Goal: Task Accomplishment & Management: Manage account settings

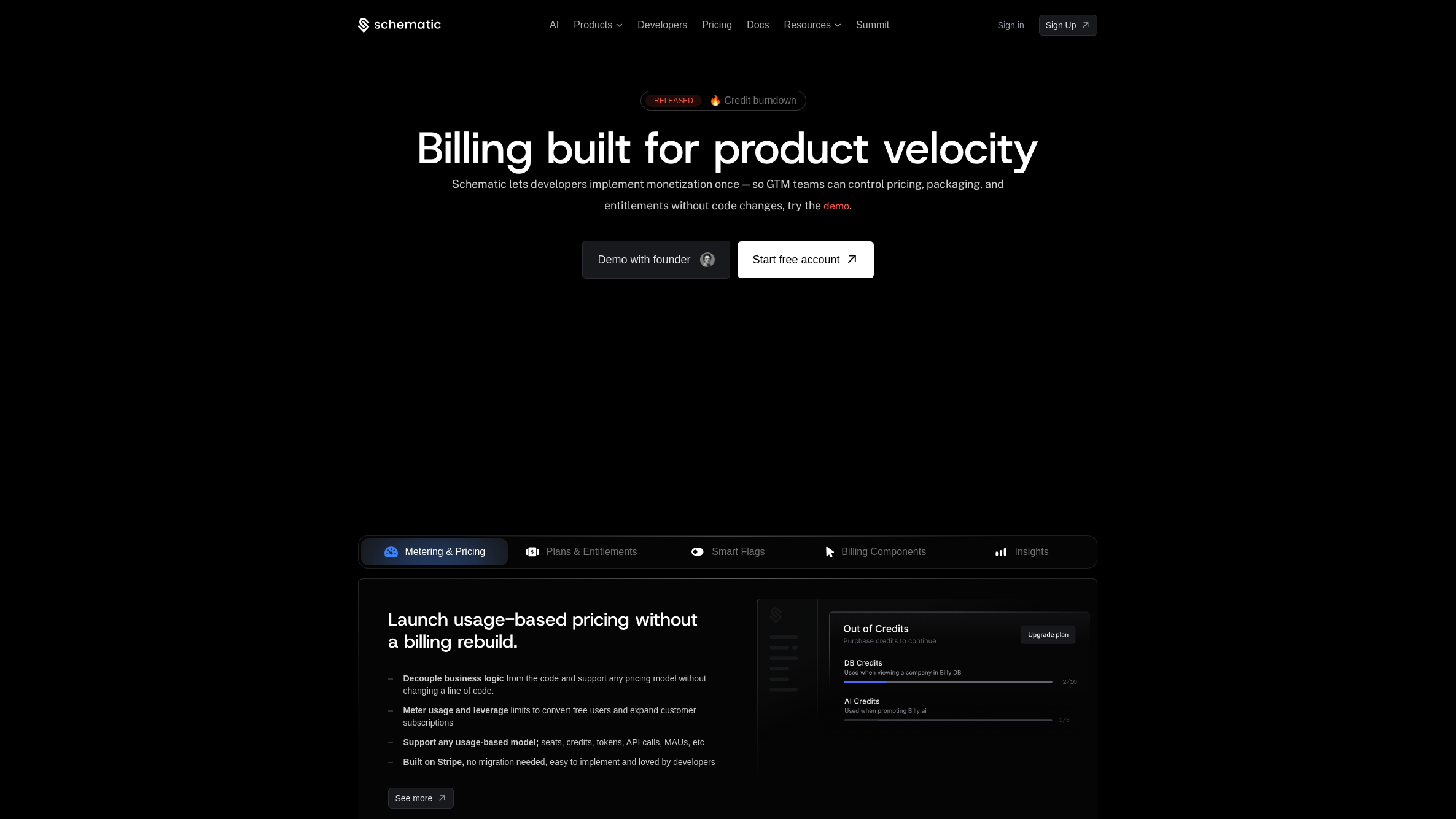
click at [1003, 20] on link "Sign in" at bounding box center [1011, 25] width 26 height 20
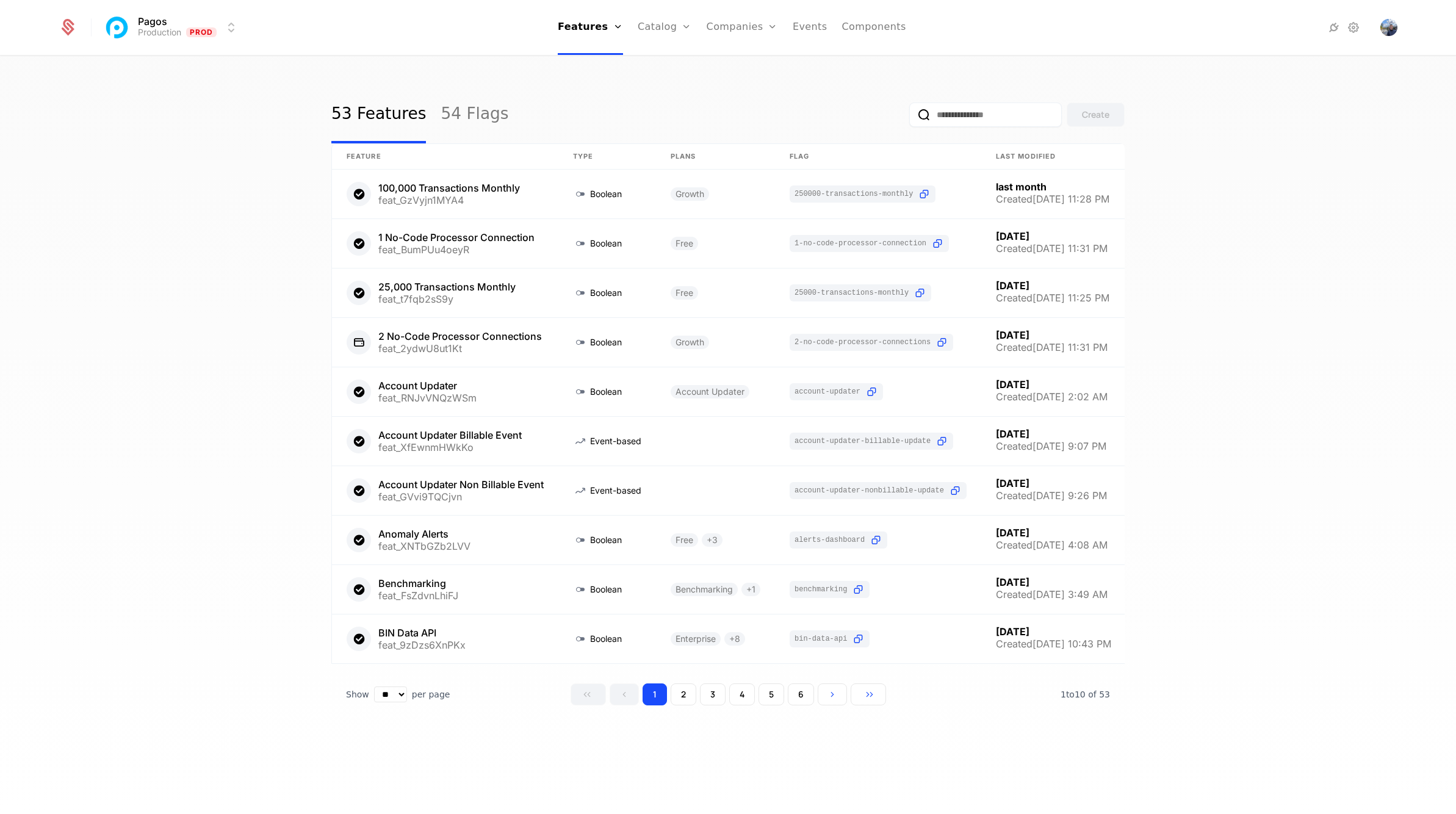
click at [234, 31] on html "Pagos Production Prod Features Features Flags Catalog Plans Add Ons Credits Con…" at bounding box center [728, 407] width 1456 height 814
click at [237, 84] on div "Development Dev" at bounding box center [209, 88] width 206 height 24
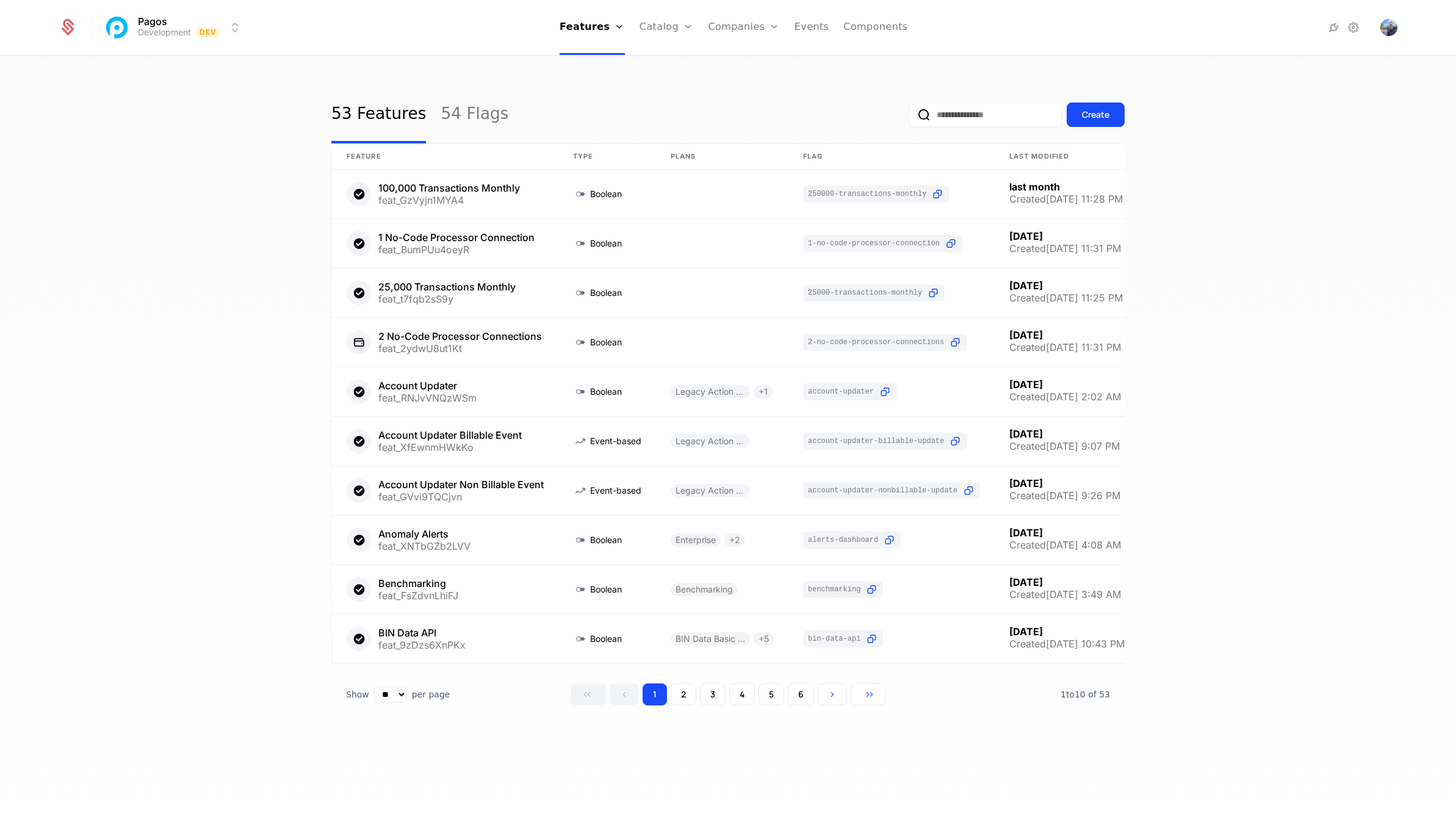
click at [1354, 28] on icon at bounding box center [1353, 27] width 14 height 14
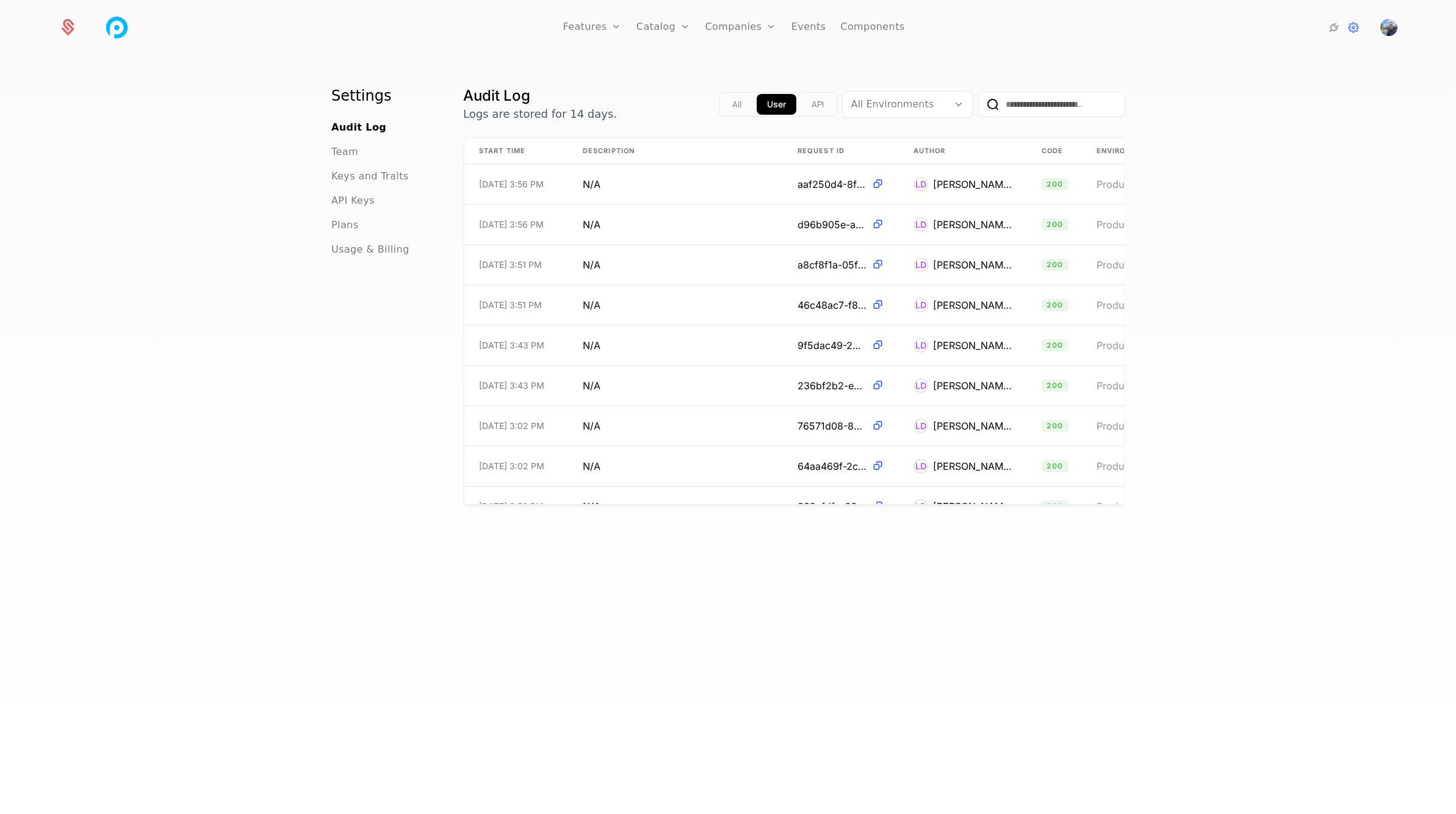
click at [353, 199] on span "API Keys" at bounding box center [353, 201] width 43 height 14
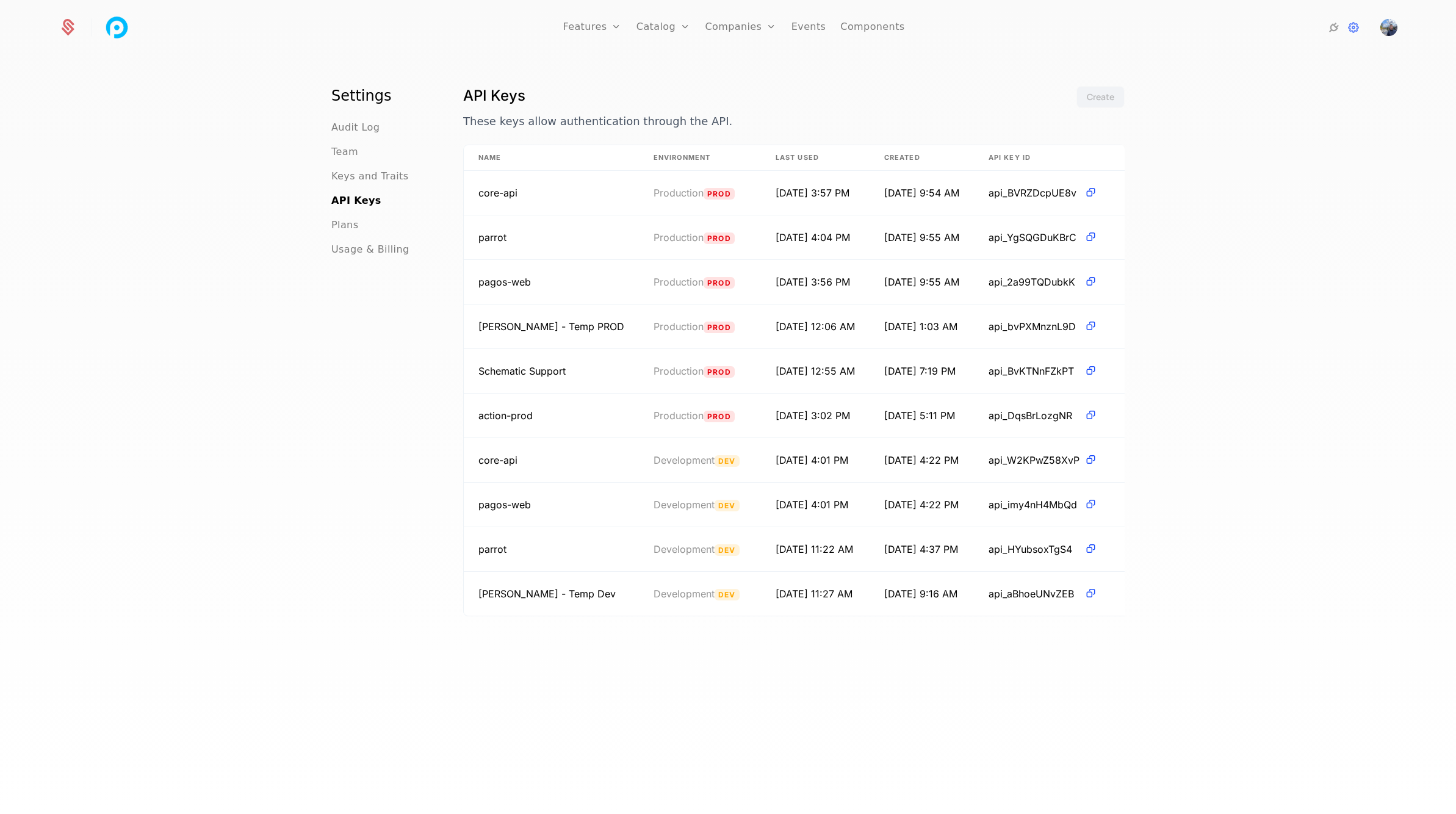
click at [1097, 236] on html "Features Features Flags Catalog Plans Add Ons Credits Configuration Companies C…" at bounding box center [728, 407] width 1456 height 814
click at [479, 237] on span "parrot" at bounding box center [492, 237] width 28 height 12
click at [509, 239] on td "parrot" at bounding box center [551, 237] width 175 height 44
click at [653, 241] on span "Production" at bounding box center [679, 237] width 50 height 12
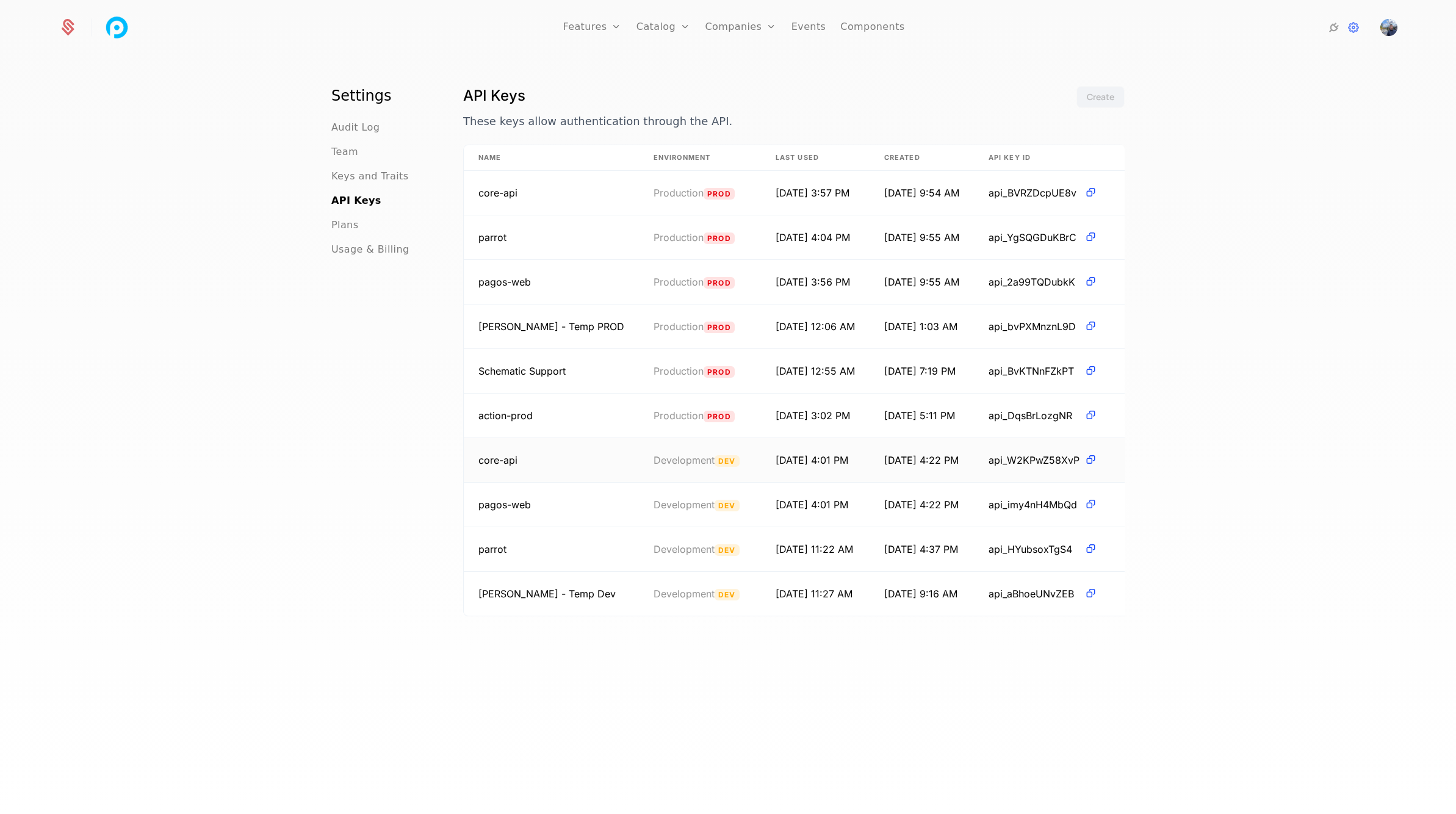
click at [653, 456] on span "Development" at bounding box center [684, 460] width 61 height 12
click at [1095, 456] on html "Features Features Flags Catalog Plans Add Ons Credits Configuration Companies C…" at bounding box center [728, 407] width 1456 height 814
click at [1032, 493] on div "Edit Revoke" at bounding box center [1044, 506] width 93 height 44
click at [987, 464] on html "Features Features Flags Catalog Plans Add Ons Credits Configuration Companies C…" at bounding box center [728, 407] width 1456 height 814
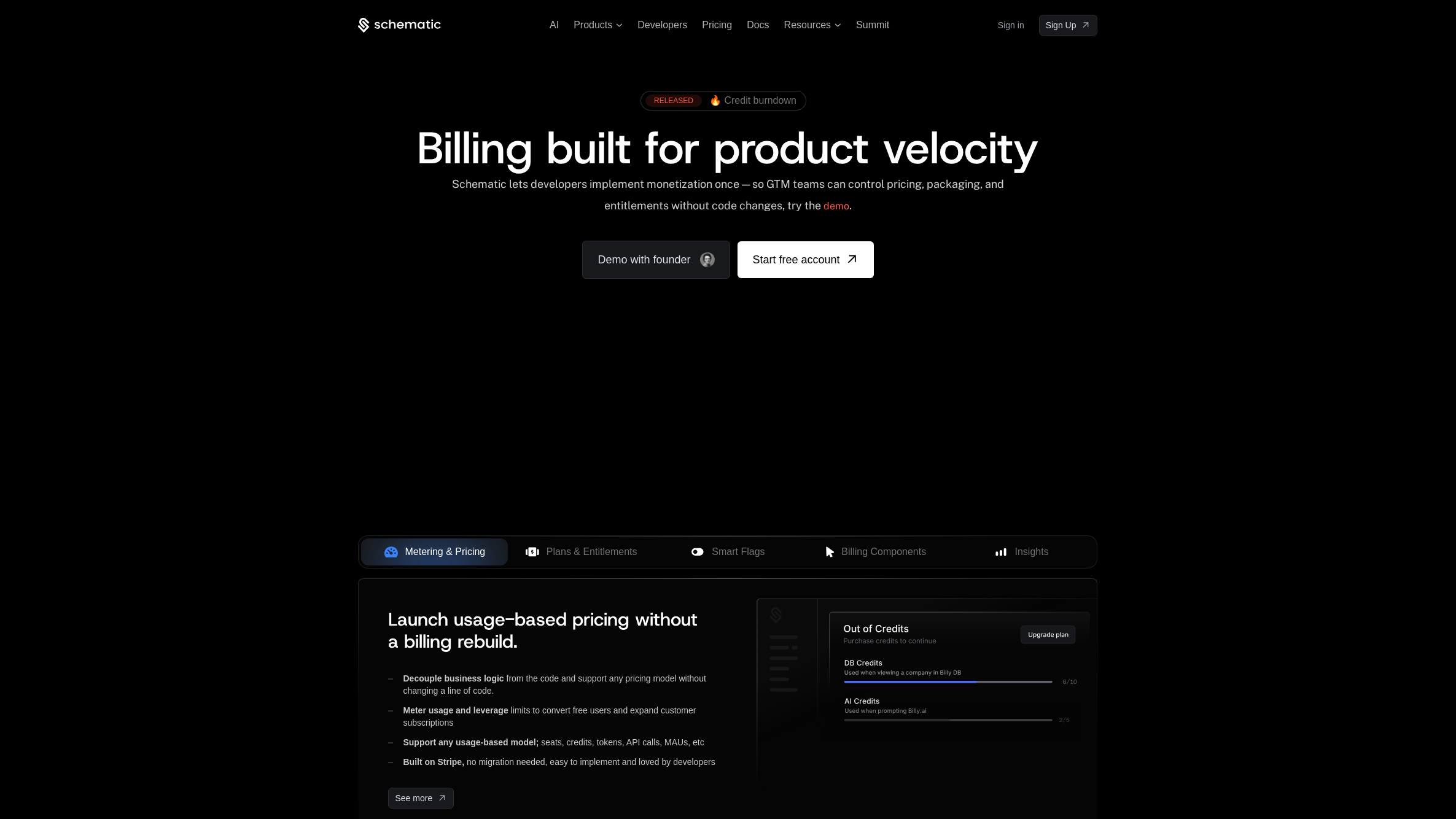
click at [1016, 25] on link "Sign in" at bounding box center [1011, 25] width 26 height 20
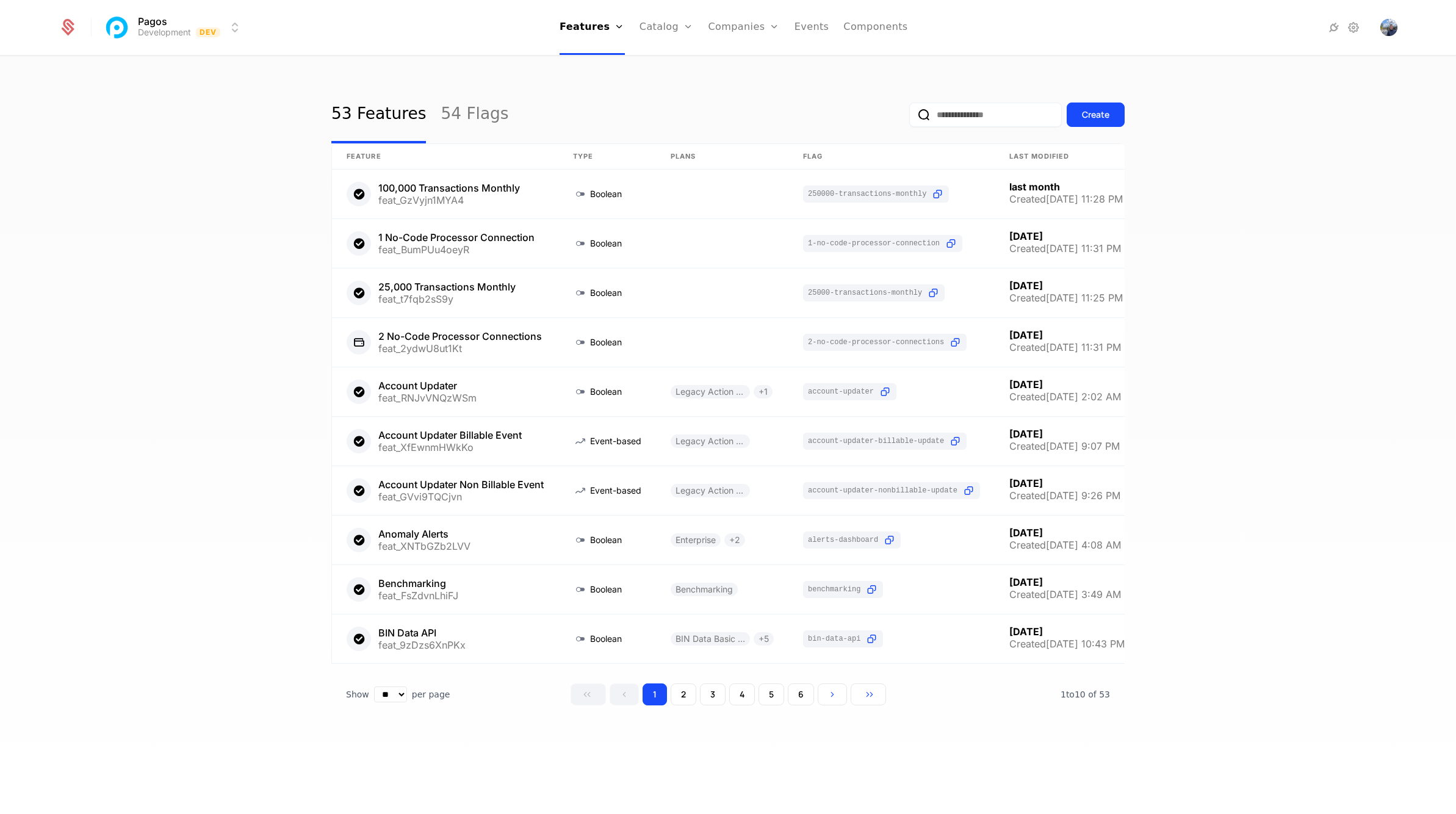
click at [745, 59] on link "Companies" at bounding box center [751, 60] width 56 height 10
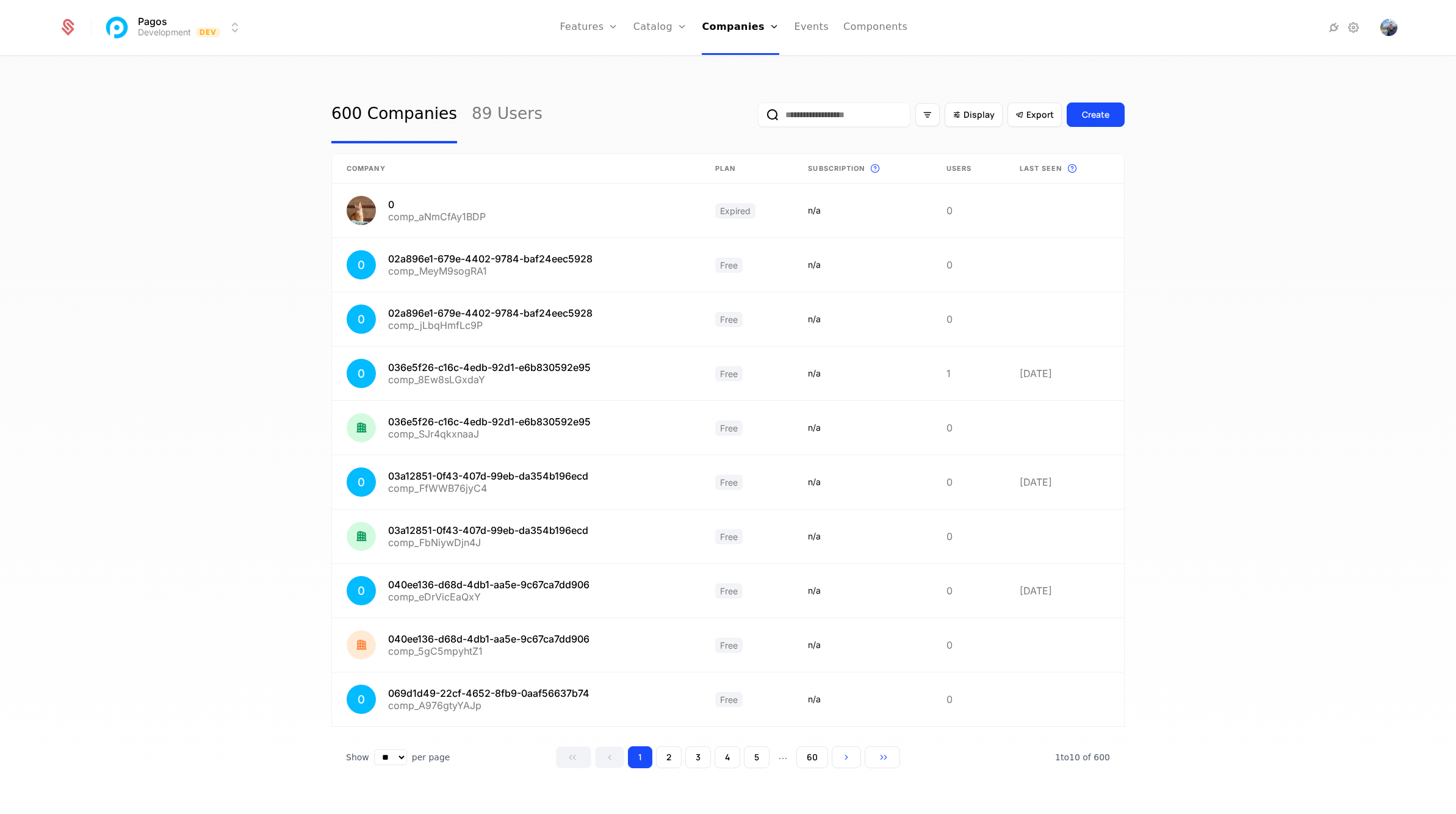
click at [747, 84] on link "Users" at bounding box center [744, 80] width 56 height 10
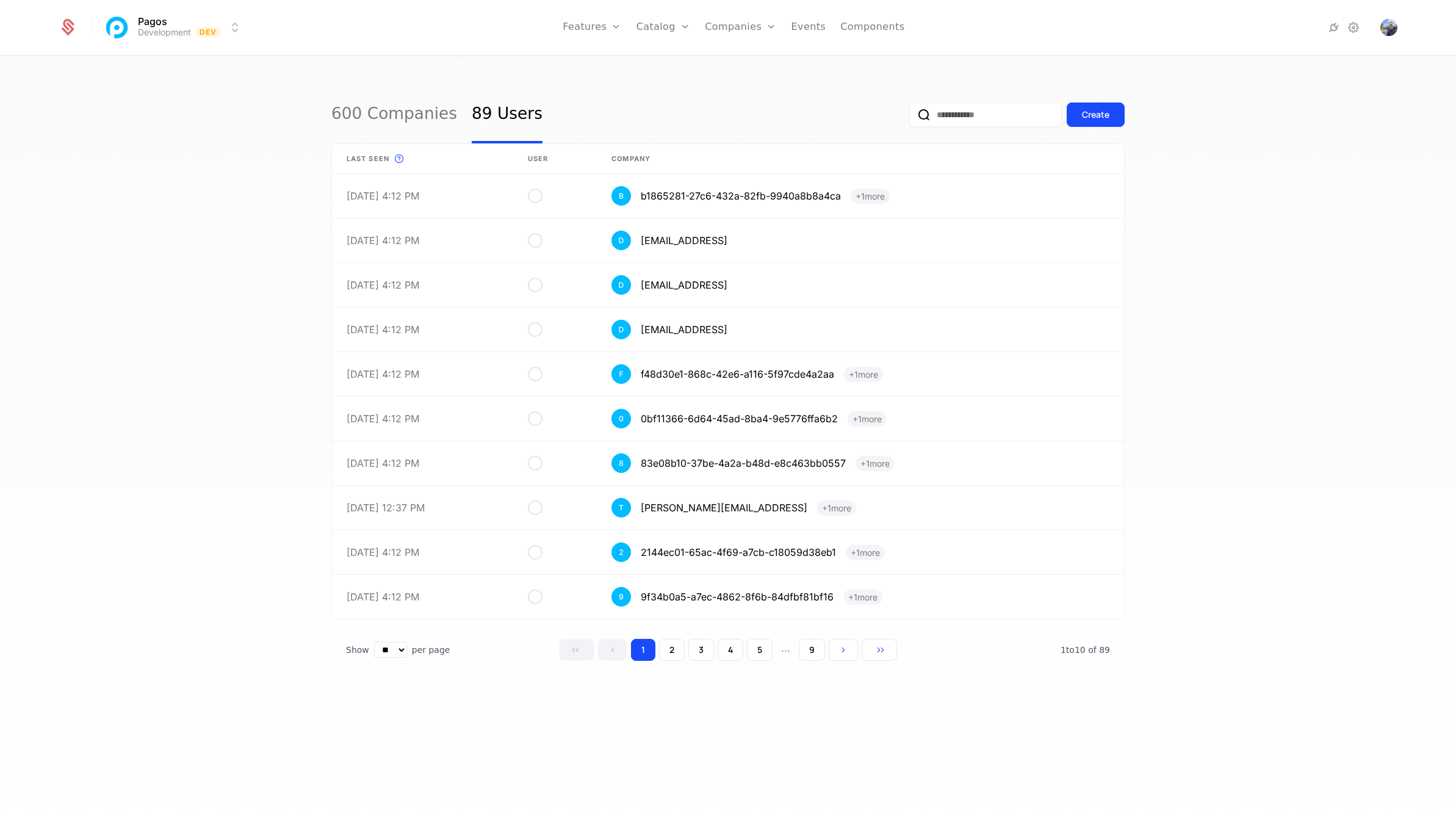
click at [909, 110] on input "email" at bounding box center [985, 115] width 153 height 24
type input "******"
click at [909, 117] on button "submit" at bounding box center [909, 117] width 0 height 0
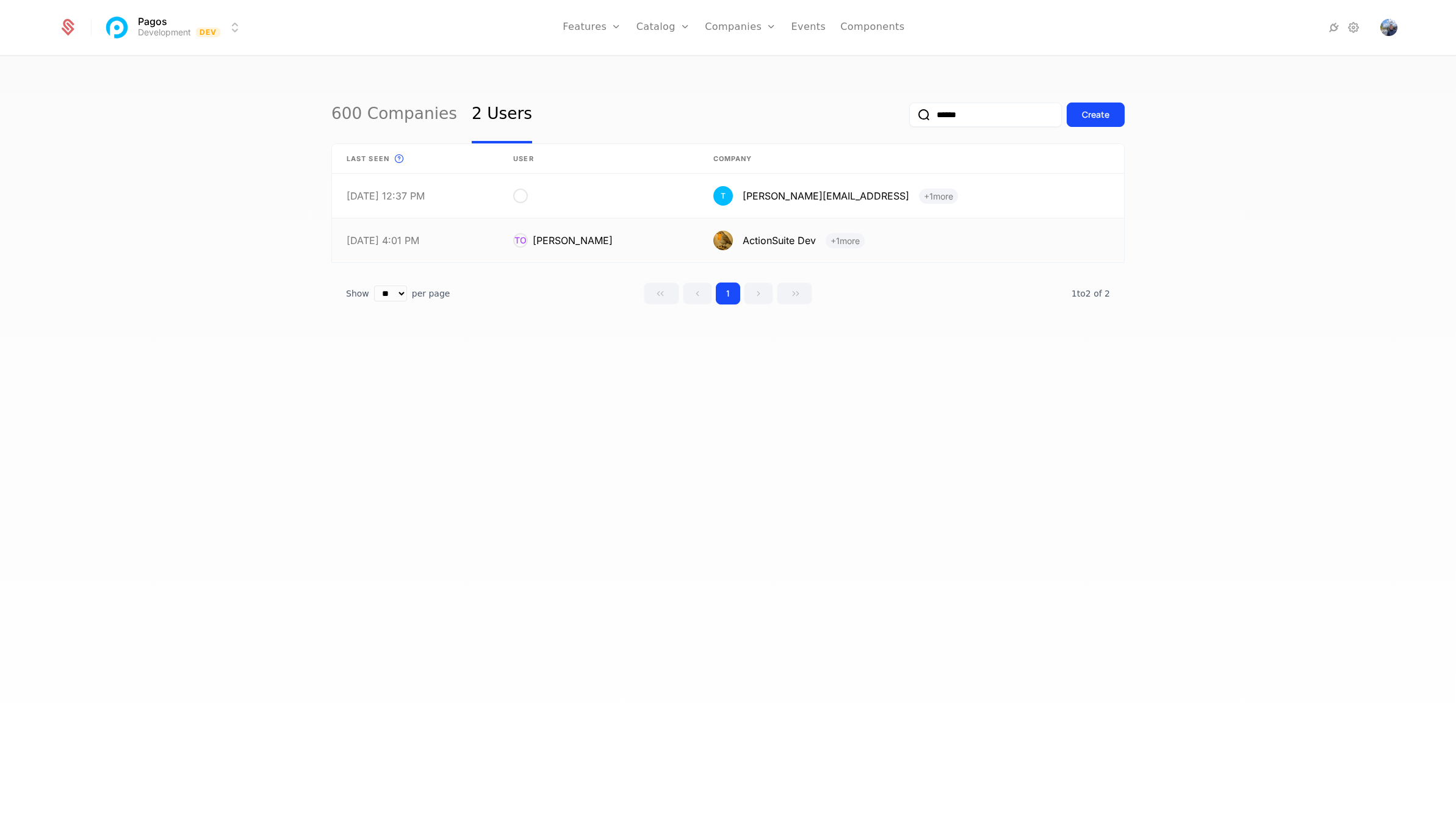
click at [771, 237] on link at bounding box center [911, 241] width 425 height 44
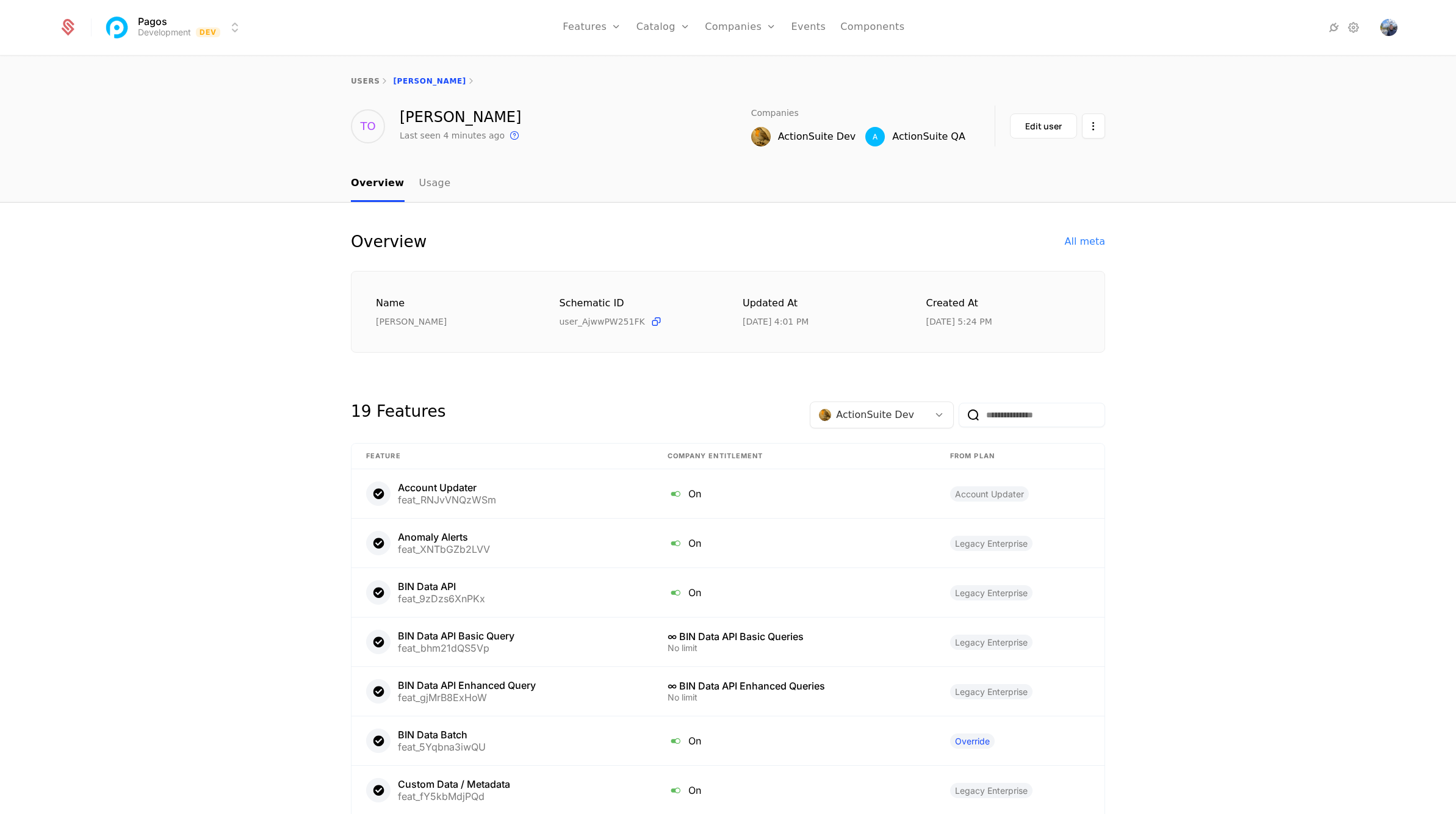
click at [824, 137] on div "ActionSuite Dev" at bounding box center [817, 136] width 78 height 14
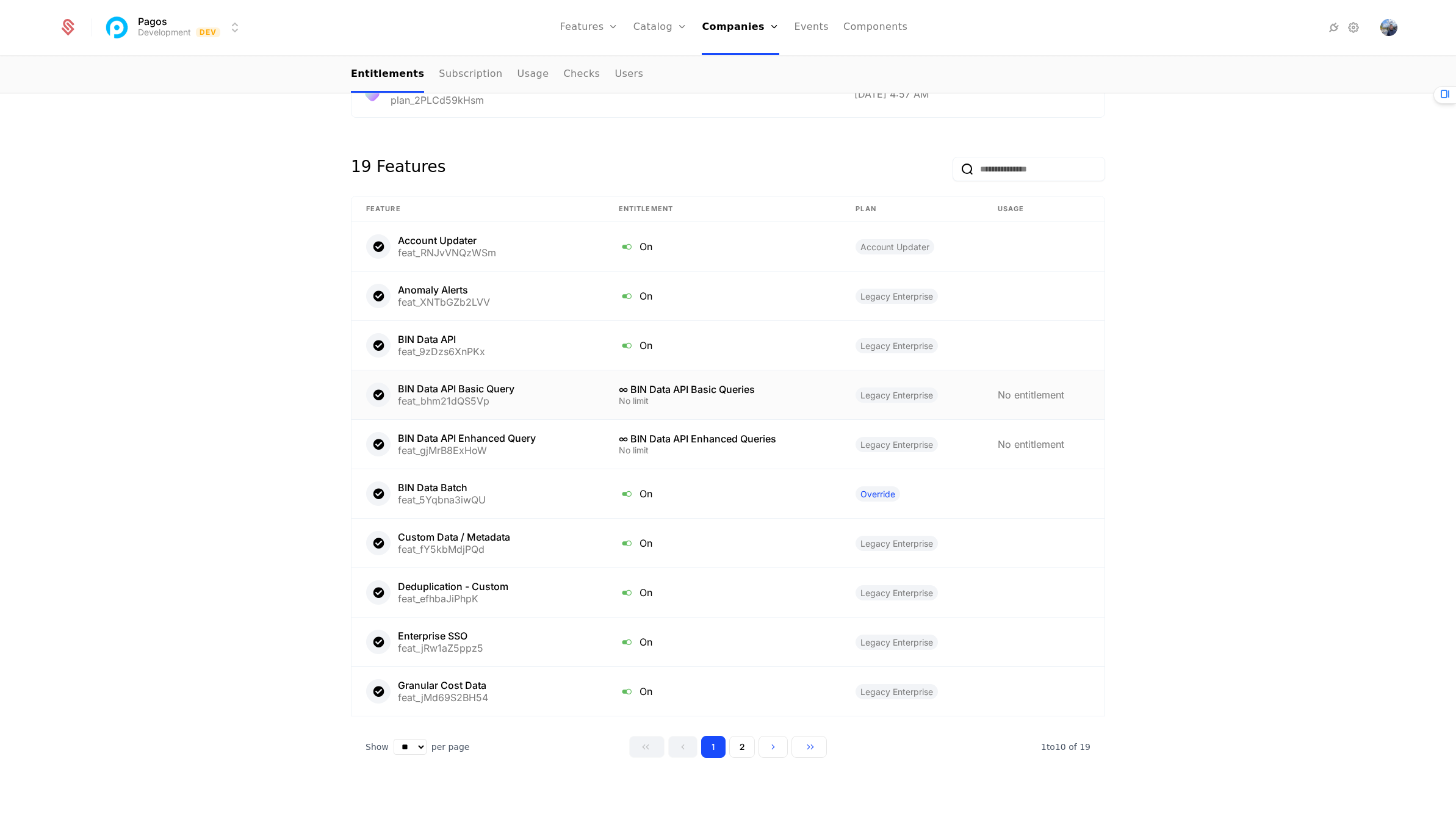
scroll to position [1031, 0]
click at [741, 739] on button "2" at bounding box center [742, 746] width 26 height 22
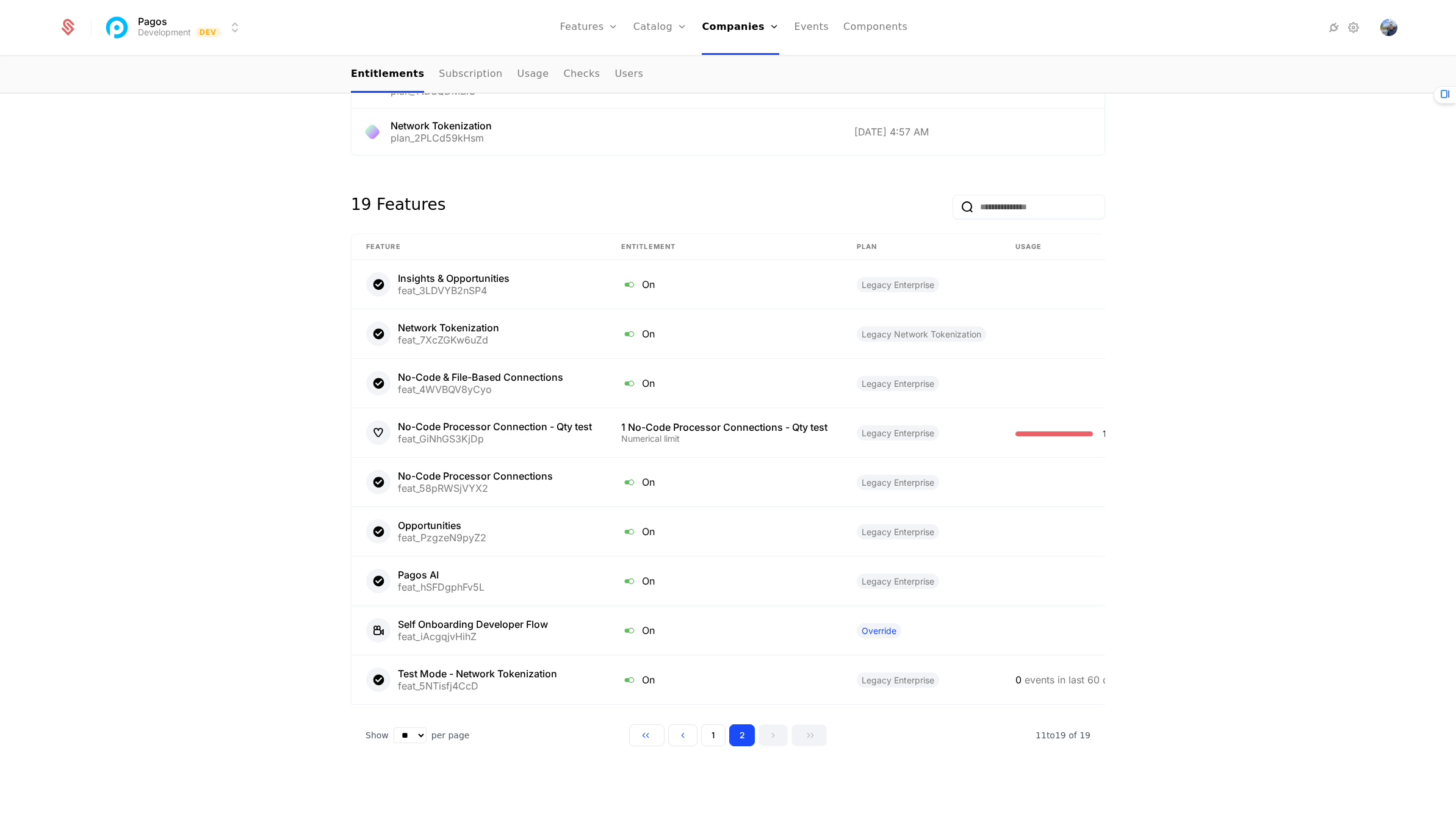
scroll to position [991, 0]
click at [712, 739] on button "1" at bounding box center [713, 737] width 24 height 22
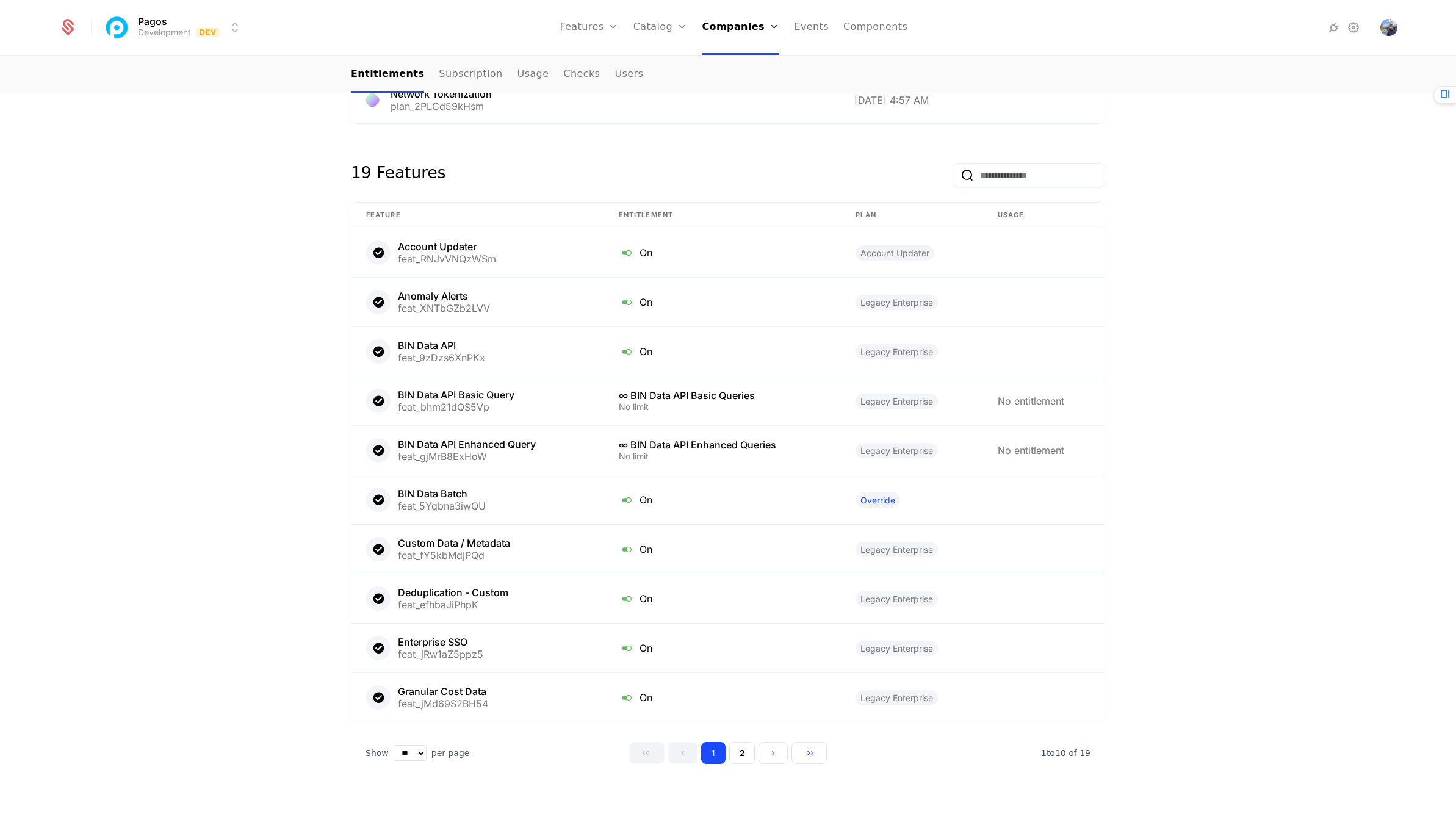
scroll to position [1031, 0]
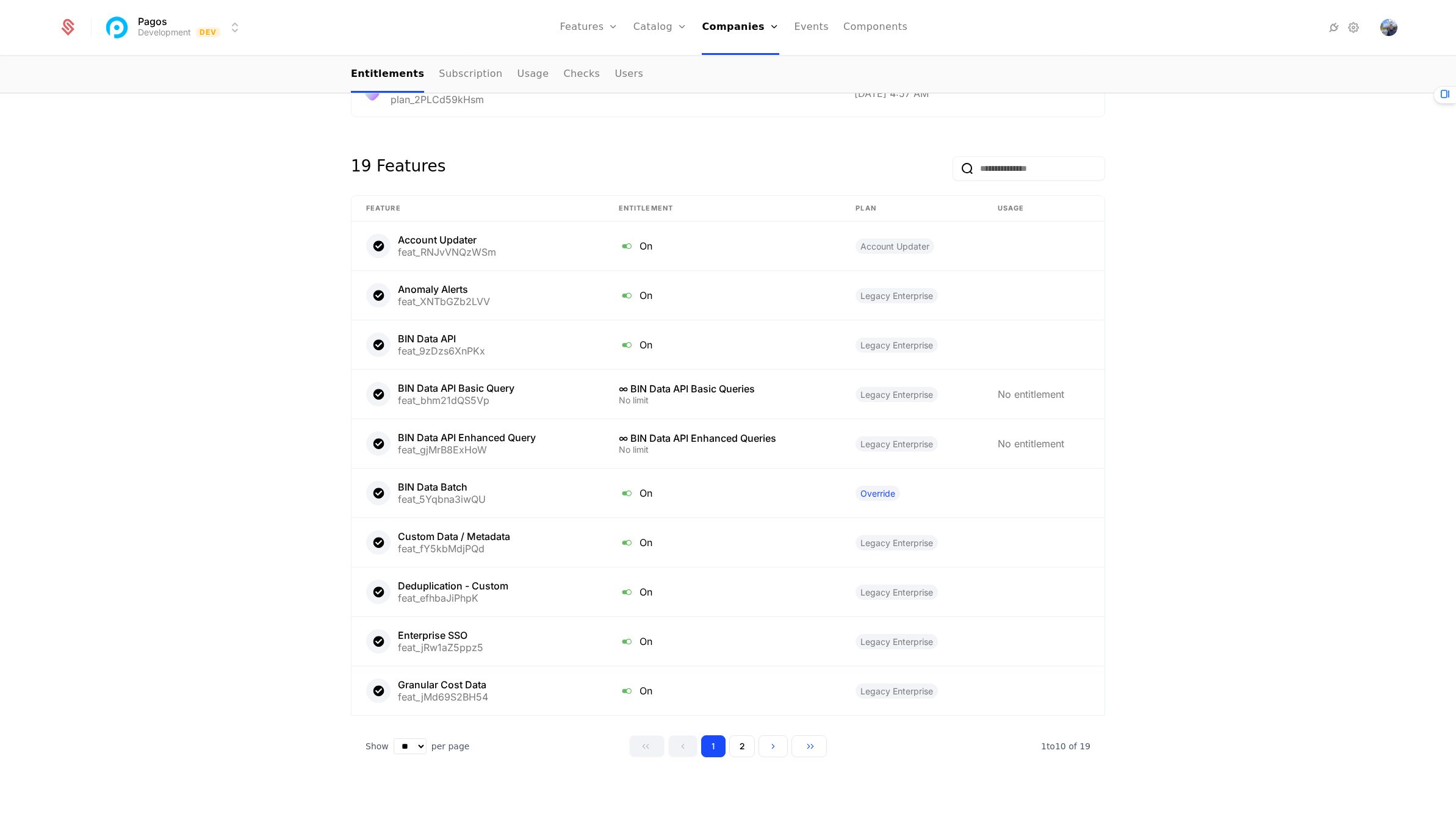
click at [722, 740] on div "1 2" at bounding box center [728, 746] width 198 height 22
click at [731, 736] on button "2" at bounding box center [742, 746] width 26 height 22
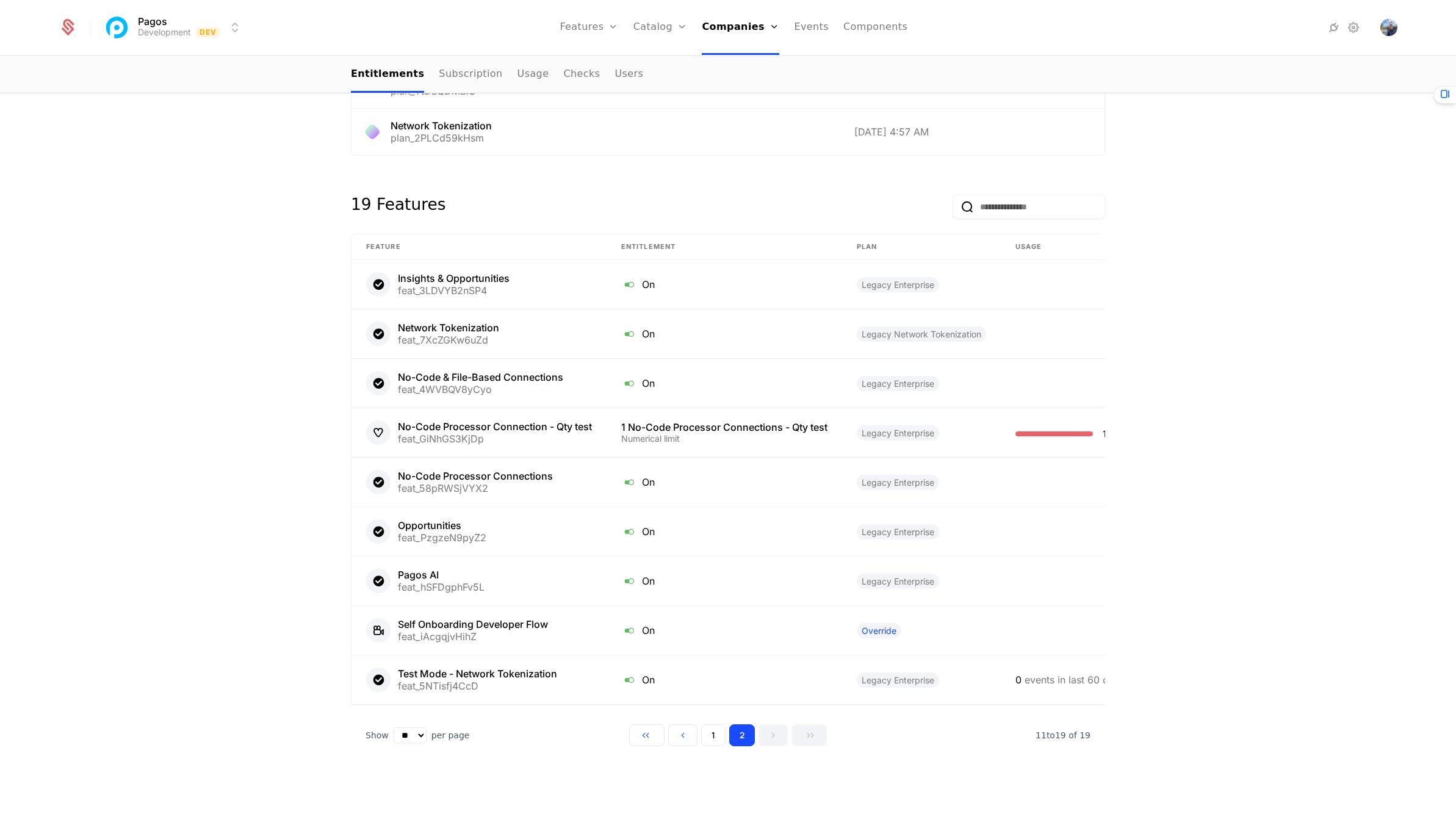
scroll to position [991, 0]
click at [737, 739] on button "2" at bounding box center [742, 737] width 26 height 22
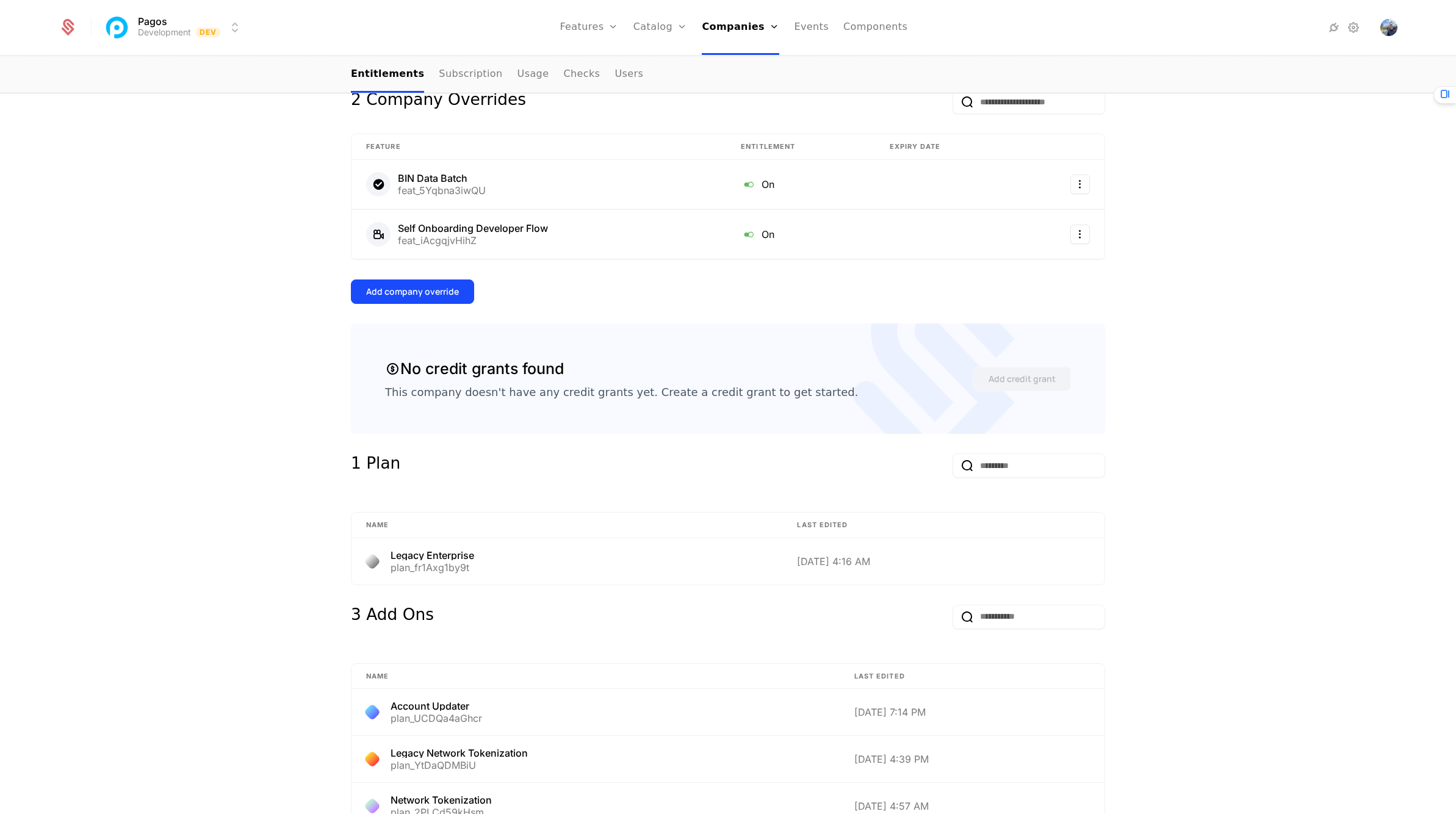
scroll to position [171, 0]
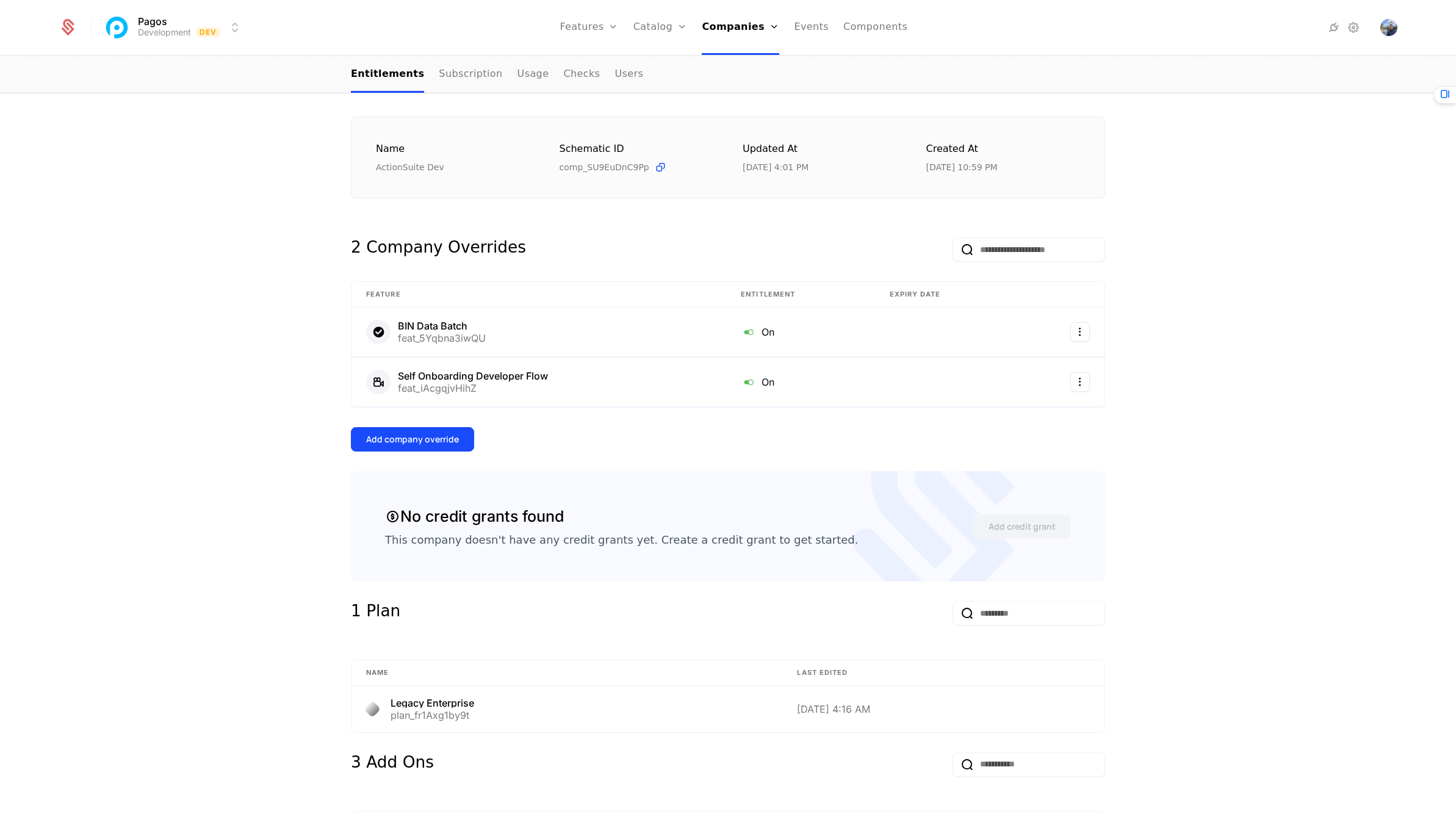
click at [421, 434] on div "Add company override" at bounding box center [412, 439] width 93 height 12
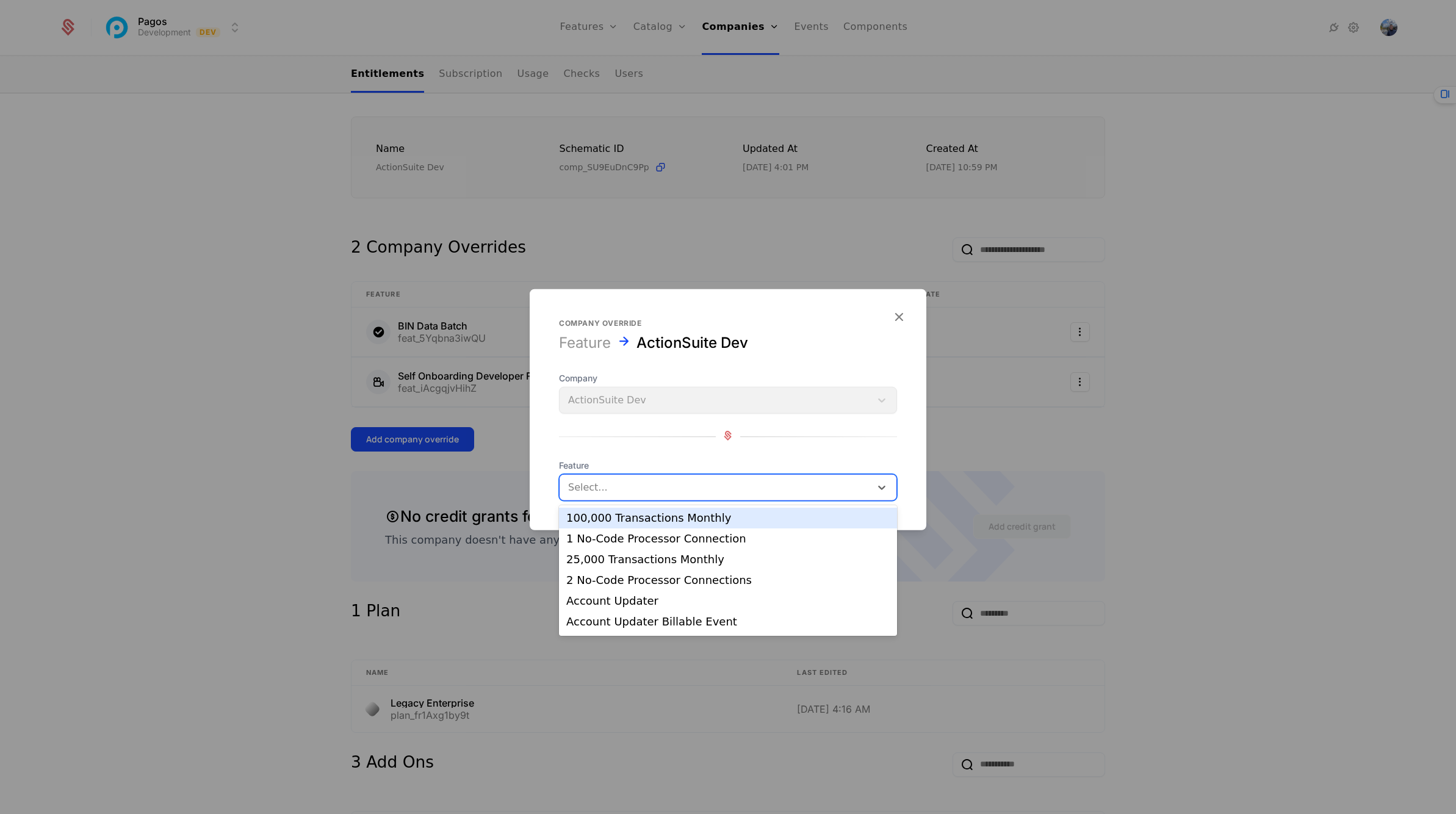
click at [618, 479] on div at bounding box center [715, 488] width 294 height 17
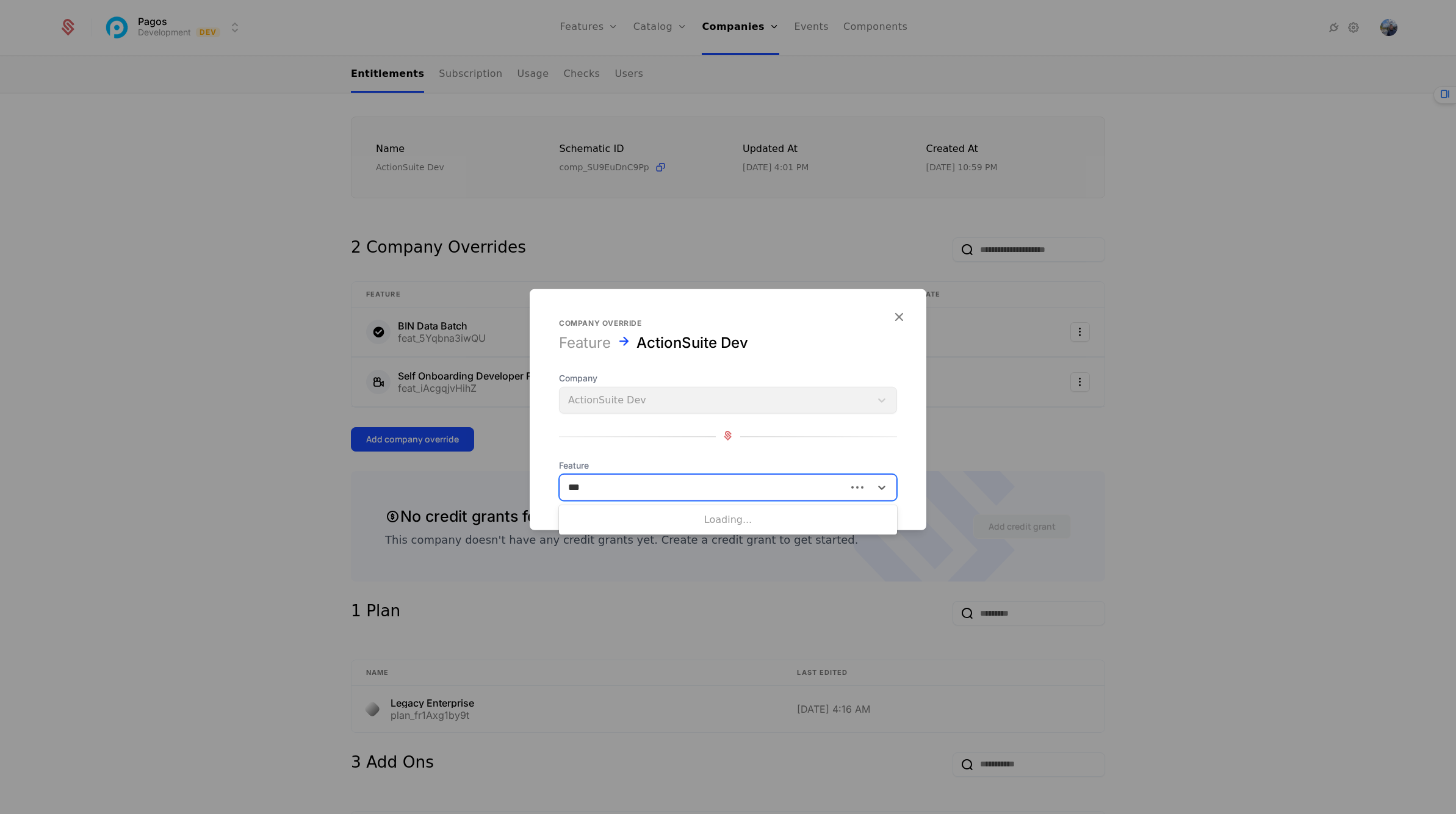
type input "****"
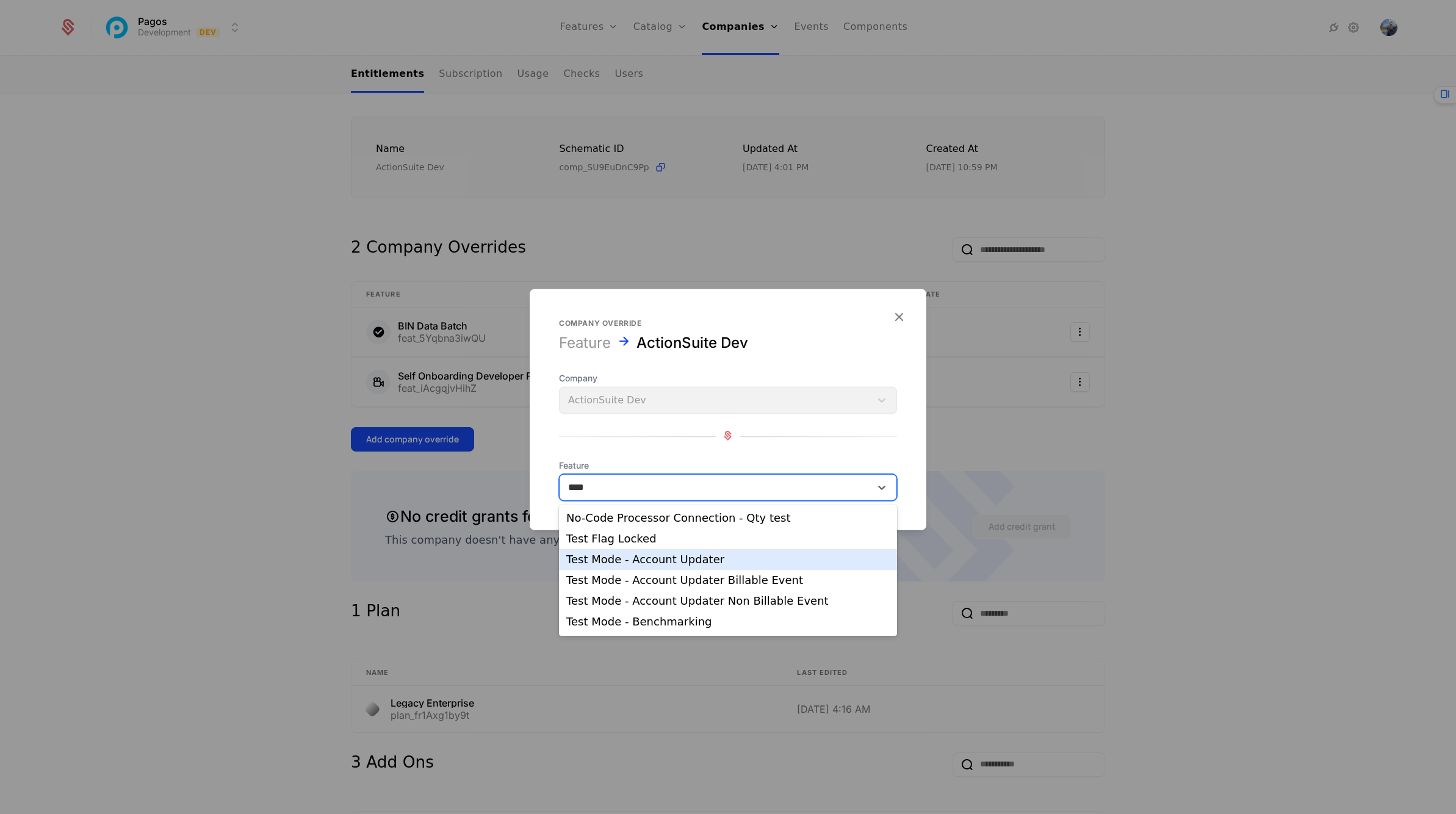
click at [737, 556] on div "Test Mode - Account Updater" at bounding box center [728, 560] width 323 height 11
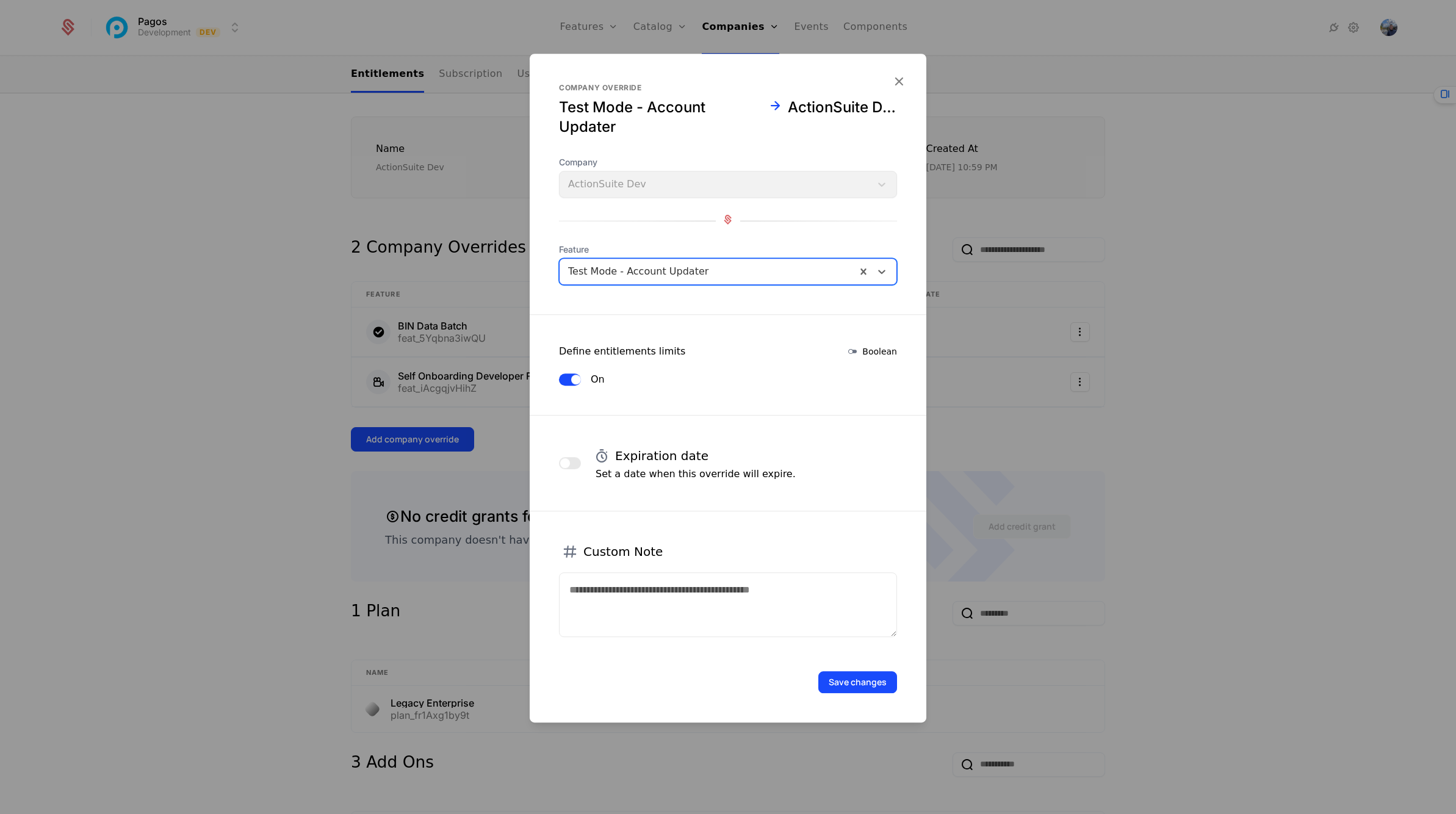
click at [847, 677] on button "Save changes" at bounding box center [858, 682] width 79 height 22
